Goal: Check status: Check status

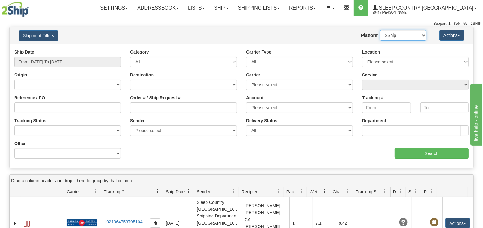
click at [422, 35] on select "2Ship Imported" at bounding box center [403, 35] width 46 height 11
click at [464, 61] on select "Please select [GEOGRAPHIC_DATA] 921 922 93 94 97 390 915 916 98 902 95 96 90 91…" at bounding box center [415, 62] width 107 height 11
click at [421, 35] on select "2Ship Imported" at bounding box center [403, 35] width 46 height 11
click at [422, 33] on select "2Ship Imported" at bounding box center [403, 35] width 46 height 11
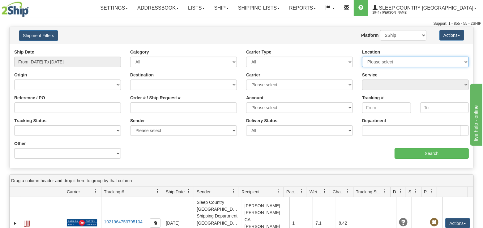
click at [463, 62] on select "Please select [GEOGRAPHIC_DATA] 921 922 93 94 97 390 915 916 98 902 95 96 90 91…" at bounding box center [415, 62] width 107 height 11
click at [362, 57] on select "Please select [GEOGRAPHIC_DATA] 921 922 93 94 97 390 915 916 98 902 95 96 90 91…" at bounding box center [415, 62] width 107 height 11
click at [446, 64] on select "Please select [GEOGRAPHIC_DATA] 921 922 93 94 97 390 915 916 98 902 95 96 90 91…" at bounding box center [415, 62] width 107 height 11
select select "7550"
click at [299, 50] on div "Carrier Type All Most Common Small Package (Parcel / Courier) International Les…" at bounding box center [299, 58] width 107 height 18
